Goal: Communication & Community: Answer question/provide support

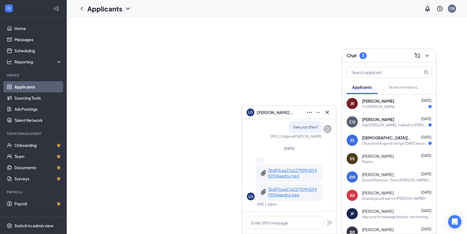
click at [327, 113] on icon "Cross" at bounding box center [327, 112] width 7 height 7
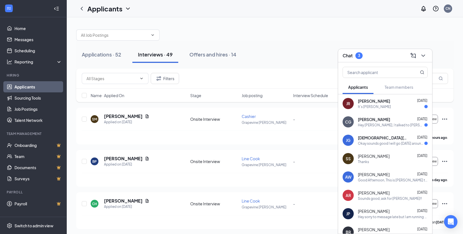
click at [400, 108] on div "It's [PERSON_NAME]" at bounding box center [393, 106] width 70 height 5
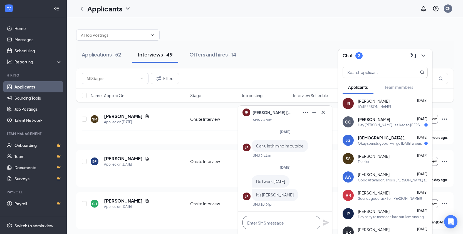
click at [298, 228] on textarea at bounding box center [281, 222] width 78 height 13
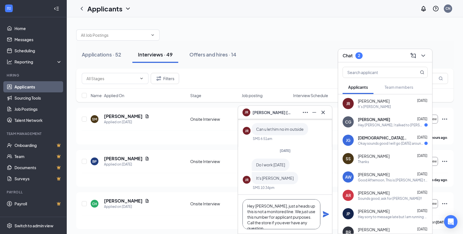
scroll to position [6, 0]
type textarea "Hey [PERSON_NAME], just a heads up this is not a monitored line. We just use th…"
click at [325, 213] on icon "Plane" at bounding box center [326, 214] width 6 height 6
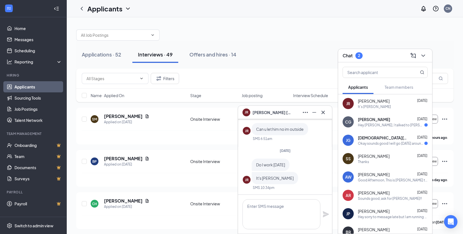
scroll to position [0, 0]
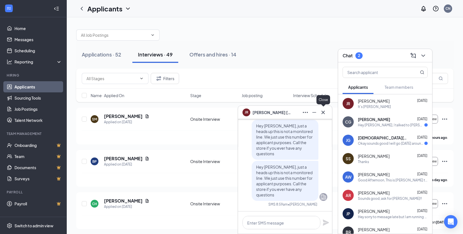
click at [321, 112] on icon "Cross" at bounding box center [323, 112] width 7 height 7
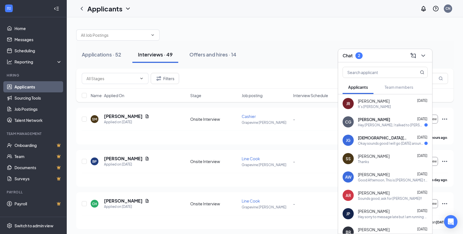
click at [394, 129] on div "CG [PERSON_NAME] [DATE] Hey [PERSON_NAME], I talked to [PERSON_NAME] and he sai…" at bounding box center [385, 122] width 94 height 18
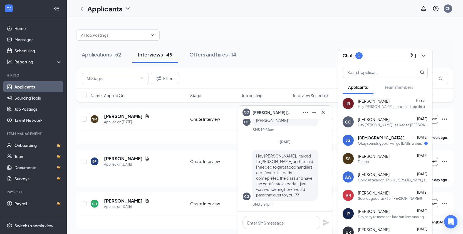
scroll to position [28, 0]
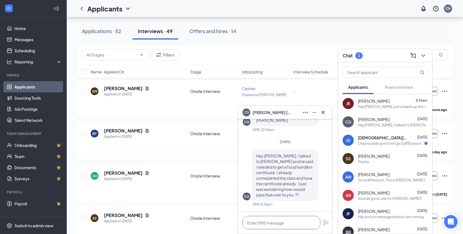
click at [288, 222] on textarea at bounding box center [281, 222] width 78 height 13
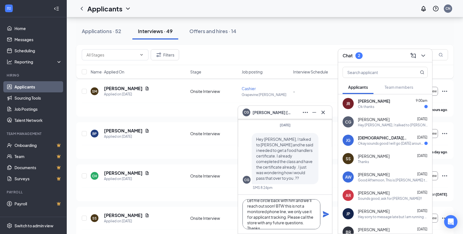
scroll to position [17, 0]
click at [300, 212] on textarea "Hey [PERSON_NAME] is off [DATE]. Let me circle back with him and we'll reach ou…" at bounding box center [281, 214] width 78 height 30
click at [302, 211] on textarea "Hey [PERSON_NAME] is off [DATE]. Let me circle back with him and we'll reach ou…" at bounding box center [281, 214] width 78 height 30
click at [295, 223] on textarea "Hey [PERSON_NAME] is off [DATE]. Let me circle back with him and we'll reach ou…" at bounding box center [281, 214] width 78 height 30
type textarea "Hey [PERSON_NAME] is off [DATE]. Let me circle back with him and we'll reach ou…"
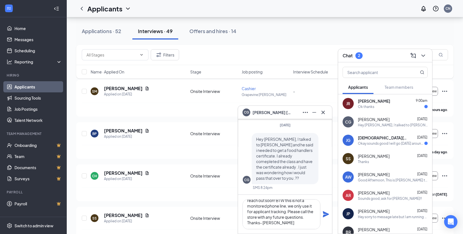
click at [325, 213] on icon "Plane" at bounding box center [326, 214] width 6 height 6
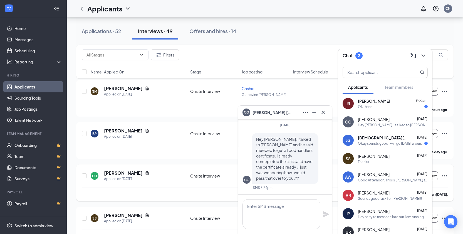
scroll to position [0, 0]
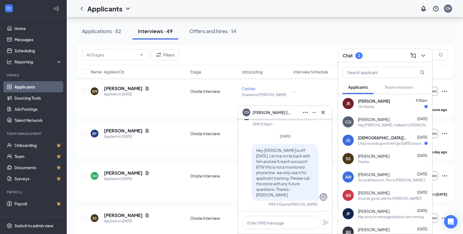
click at [382, 143] on div "Okay sounds good I will go [DATE] around 1-3 if that's fine with you" at bounding box center [391, 143] width 66 height 5
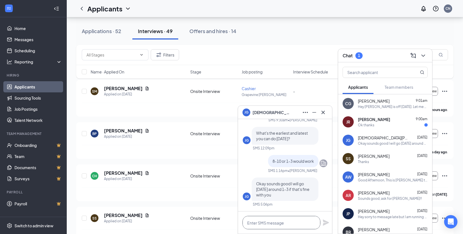
click at [296, 226] on textarea at bounding box center [281, 222] width 78 height 13
click at [304, 219] on textarea "Sounds good, ask for [PERSON_NAME]" at bounding box center [281, 222] width 78 height 13
type textarea "Sounds good, ask for [PERSON_NAME]"
click at [324, 221] on icon "Plane" at bounding box center [326, 222] width 6 height 6
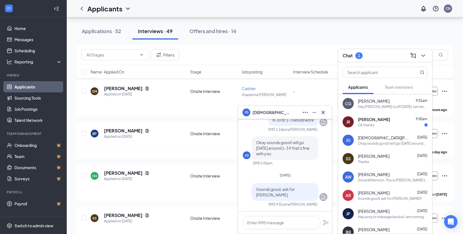
click at [393, 123] on div "Ok thanks" at bounding box center [393, 125] width 70 height 5
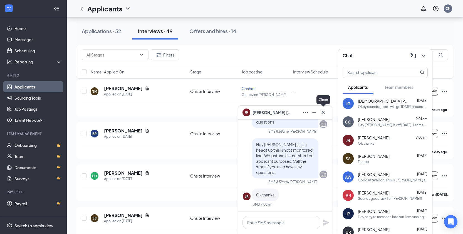
click at [322, 113] on icon "Cross" at bounding box center [323, 112] width 7 height 7
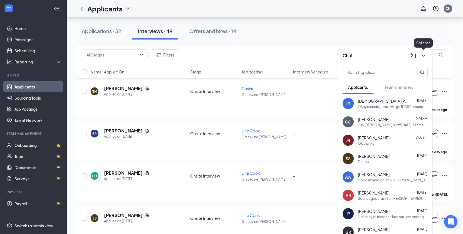
click at [426, 56] on icon "ChevronDown" at bounding box center [423, 55] width 7 height 7
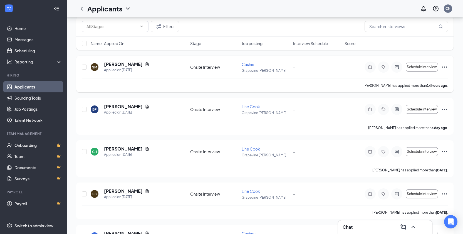
scroll to position [56, 0]
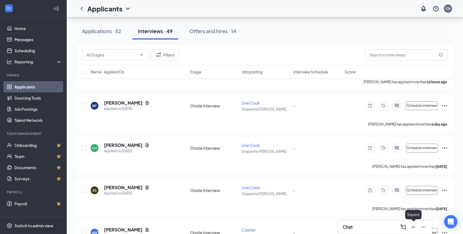
click at [415, 227] on icon "ChevronUp" at bounding box center [413, 227] width 4 height 2
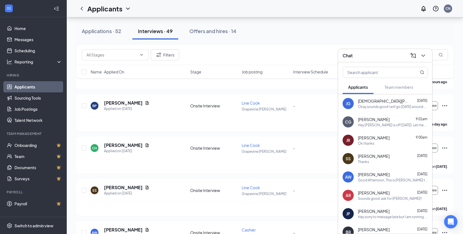
click at [371, 105] on div "Okay sounds good I will go [DATE] around 1-3 if that's fine with you" at bounding box center [393, 106] width 70 height 5
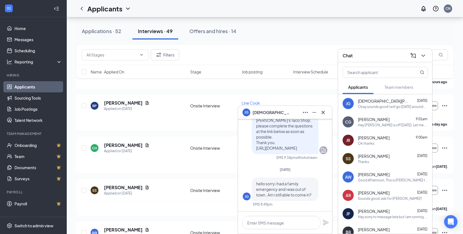
scroll to position [-278, 0]
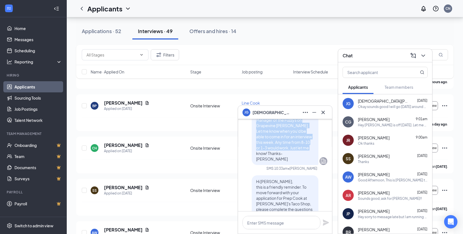
drag, startPoint x: 252, startPoint y: 130, endPoint x: 298, endPoint y: 169, distance: 60.2
click at [298, 161] on p "Good Afternoon, This is [PERSON_NAME] the General Manager of the Fuzzys on Grap…" at bounding box center [285, 134] width 58 height 56
copy span "Good Afternoon, This is [PERSON_NAME] the General Manager of the Fuzzys on Grap…"
click at [326, 112] on icon "Cross" at bounding box center [323, 112] width 7 height 7
click at [323, 112] on icon "Cross" at bounding box center [323, 112] width 7 height 7
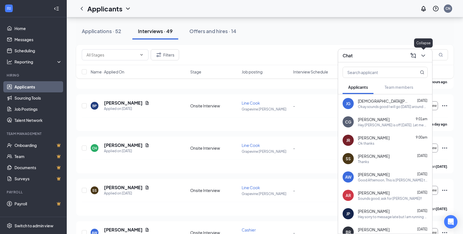
click at [421, 57] on icon "ChevronDown" at bounding box center [423, 55] width 7 height 7
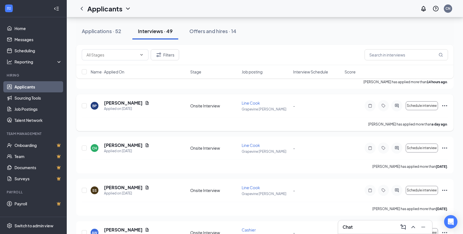
click at [444, 105] on icon "Ellipses" at bounding box center [444, 105] width 7 height 7
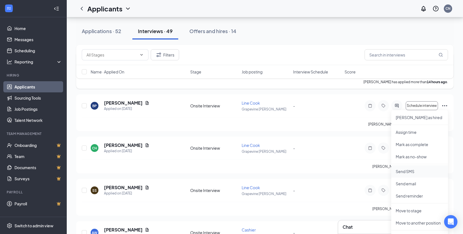
click at [415, 169] on p "Send SMS" at bounding box center [419, 171] width 48 height 6
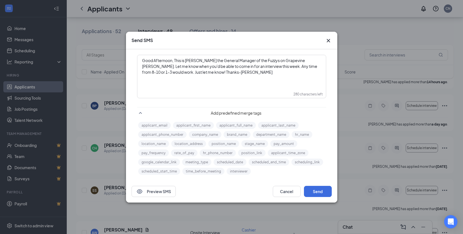
click at [161, 58] on span "Good Afternoon, This is [PERSON_NAME] the General Manager of the Fuzzys on Grap…" at bounding box center [230, 66] width 176 height 17
click at [311, 188] on button "Send" at bounding box center [318, 191] width 28 height 11
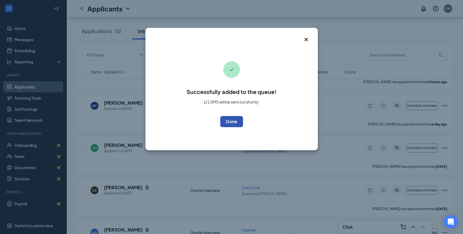
click at [225, 120] on button "OK" at bounding box center [231, 121] width 23 height 11
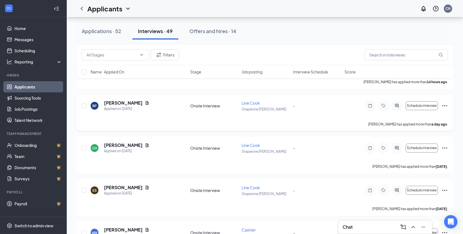
scroll to position [83, 0]
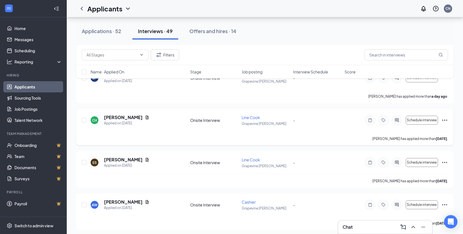
click at [444, 120] on icon "Ellipses" at bounding box center [444, 120] width 7 height 7
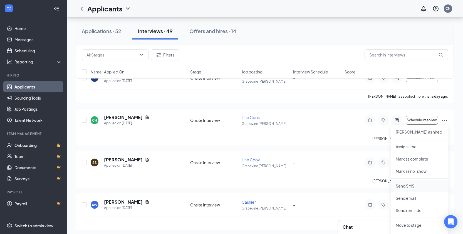
click at [415, 186] on p "Send SMS" at bounding box center [419, 186] width 48 height 6
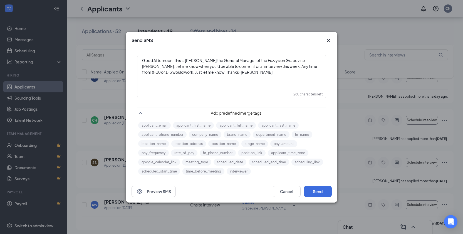
click at [163, 60] on span "Good Afternoon, This is [PERSON_NAME] the General Manager of the Fuzzys on Grap…" at bounding box center [230, 66] width 176 height 17
click at [323, 189] on button "Send" at bounding box center [318, 191] width 28 height 11
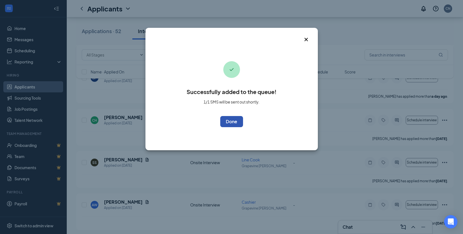
click at [234, 123] on button "OK" at bounding box center [231, 121] width 23 height 11
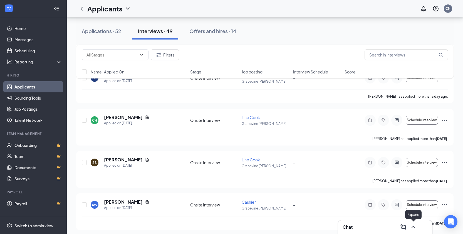
click at [415, 225] on icon "ChevronUp" at bounding box center [413, 226] width 7 height 7
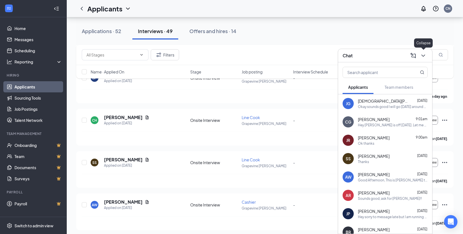
click at [425, 56] on icon "ChevronDown" at bounding box center [423, 55] width 7 height 7
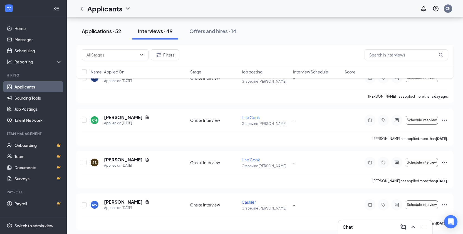
click at [100, 29] on div "Applications · 52" at bounding box center [101, 31] width 39 height 7
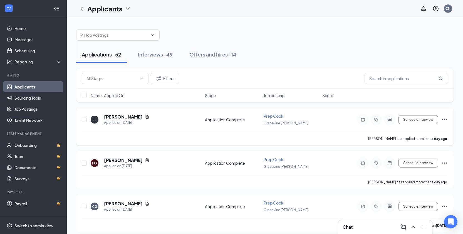
click at [447, 116] on div "Schedule Interview" at bounding box center [398, 119] width 100 height 11
click at [447, 118] on icon "Ellipses" at bounding box center [444, 119] width 7 height 7
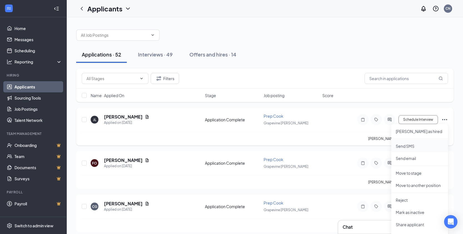
click at [413, 145] on p "Send SMS" at bounding box center [419, 146] width 48 height 6
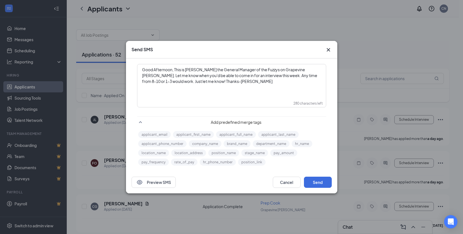
click at [158, 68] on span "Good Afternoon, This is [PERSON_NAME] the General Manager of the Fuzzys on Grap…" at bounding box center [230, 75] width 176 height 17
click at [314, 179] on button "Send" at bounding box center [318, 181] width 28 height 11
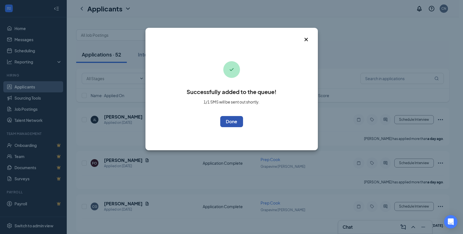
click at [233, 119] on button "OK" at bounding box center [231, 121] width 23 height 11
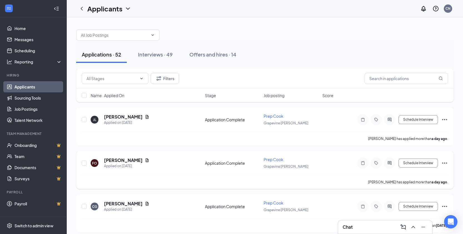
click at [444, 161] on icon "Ellipses" at bounding box center [444, 162] width 7 height 7
click at [418, 191] on p "Send SMS" at bounding box center [419, 189] width 48 height 6
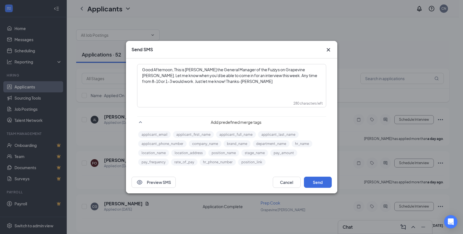
click at [160, 70] on span "Good Afternoon, This is [PERSON_NAME] the General Manager of the Fuzzys on Grap…" at bounding box center [230, 75] width 176 height 17
click at [321, 182] on button "Send" at bounding box center [318, 181] width 28 height 11
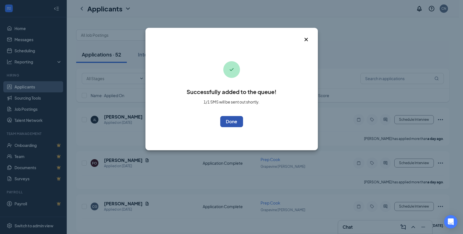
click at [224, 118] on button "OK" at bounding box center [231, 121] width 23 height 11
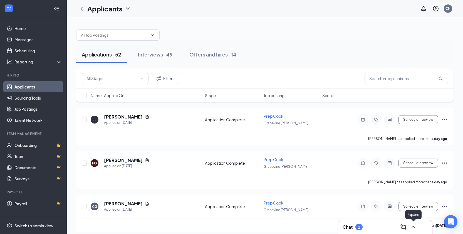
click at [413, 227] on icon "ChevronUp" at bounding box center [413, 226] width 7 height 7
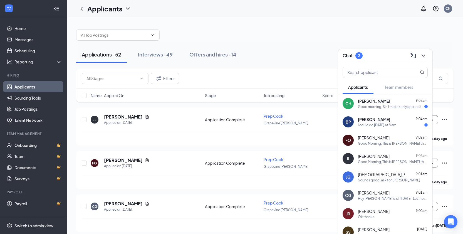
click at [391, 107] on div "Good morning, Sir. I mistakenly applied to the wrong location. My apologies, si…" at bounding box center [391, 106] width 66 height 5
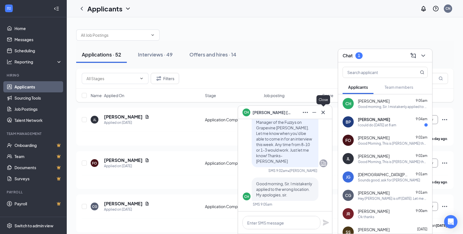
click at [323, 113] on icon "Cross" at bounding box center [323, 112] width 7 height 7
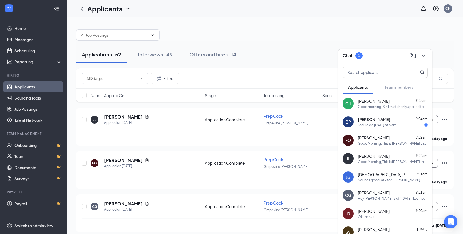
click at [402, 129] on div "BP [PERSON_NAME] 9:04am I could do [DATE] at 8 am" at bounding box center [385, 122] width 94 height 18
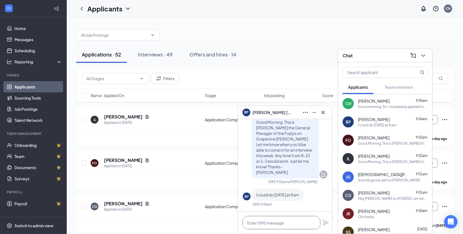
click at [277, 222] on textarea at bounding box center [281, 222] width 78 height 13
type textarea "Sounds good, ask for [PERSON_NAME]!"
click at [324, 220] on icon "Plane" at bounding box center [326, 222] width 6 height 6
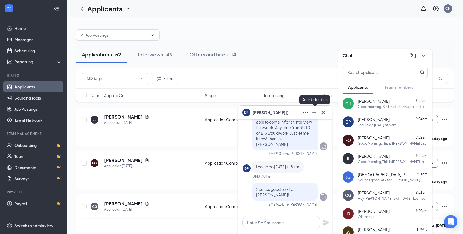
click at [314, 112] on icon "Minimize" at bounding box center [314, 112] width 4 height 1
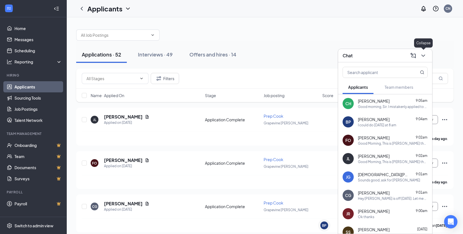
click at [426, 55] on icon "ChevronDown" at bounding box center [423, 55] width 7 height 7
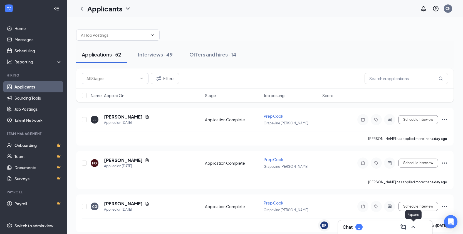
click at [414, 225] on icon "ChevronUp" at bounding box center [413, 226] width 7 height 7
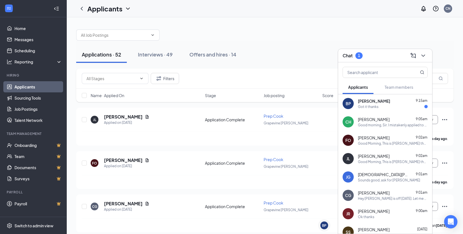
click at [387, 103] on div "[PERSON_NAME] 9:15am" at bounding box center [393, 101] width 70 height 6
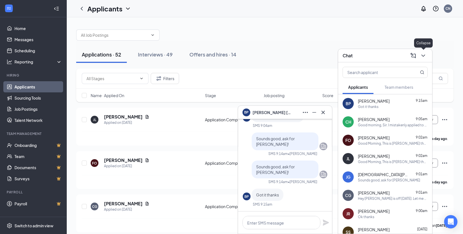
click at [421, 58] on icon "ChevronDown" at bounding box center [423, 55] width 7 height 7
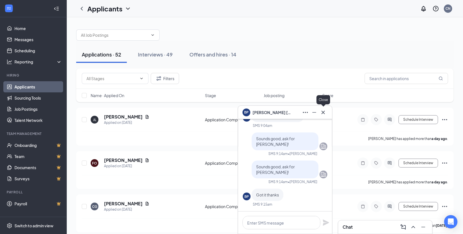
click at [324, 111] on icon "Cross" at bounding box center [322, 111] width 3 height 3
